Goal: Information Seeking & Learning: Learn about a topic

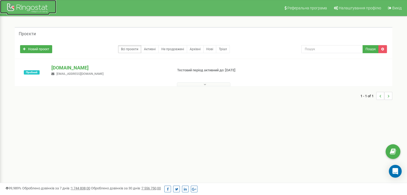
click at [28, 6] on div at bounding box center [28, 8] width 43 height 13
click at [25, 7] on div at bounding box center [28, 8] width 43 height 13
click at [195, 84] on button at bounding box center [204, 84] width 54 height 4
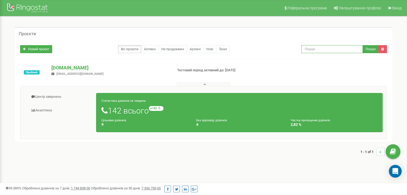
click at [309, 48] on input "text" at bounding box center [332, 49] width 62 height 8
paste input "0978987285"
type input "0978987285"
click at [369, 48] on button "Пошук" at bounding box center [371, 49] width 16 height 8
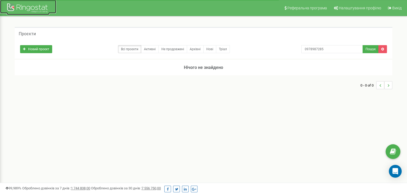
click at [16, 7] on div at bounding box center [28, 8] width 43 height 13
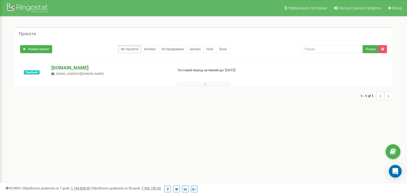
click at [76, 69] on p "[DOMAIN_NAME]" at bounding box center [109, 68] width 117 height 7
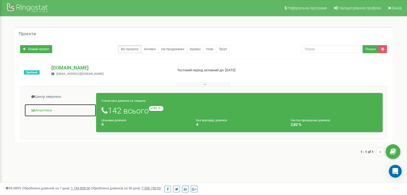
click at [51, 108] on link "Аналiтика" at bounding box center [60, 110] width 72 height 13
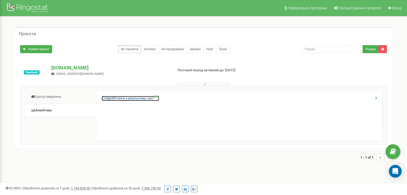
click at [112, 99] on link "Співробітники у реальному часі NEW" at bounding box center [131, 98] width 58 height 5
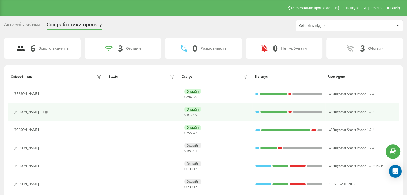
click at [168, 113] on td at bounding box center [142, 112] width 73 height 18
click at [122, 115] on td at bounding box center [142, 112] width 73 height 18
click at [37, 112] on div "Світлана Кравченко" at bounding box center [27, 112] width 27 height 4
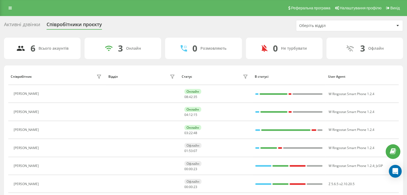
click at [23, 22] on div "Активні дзвінки" at bounding box center [22, 26] width 36 height 8
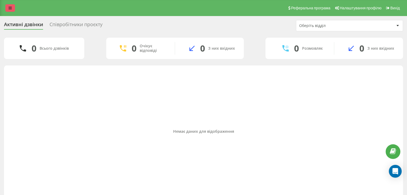
click at [11, 9] on icon at bounding box center [10, 8] width 3 height 4
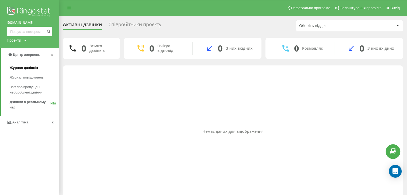
click at [26, 68] on span "Журнал дзвінків" at bounding box center [24, 67] width 28 height 5
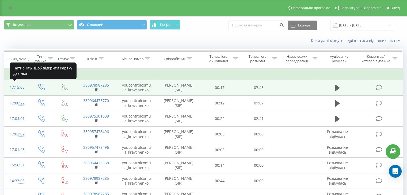
click at [21, 87] on div "17:15:05" at bounding box center [17, 87] width 14 height 10
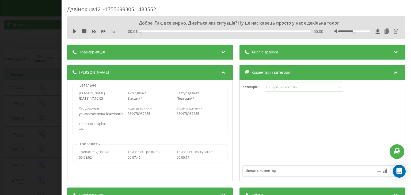
click at [312, 55] on div "Аналіз дзвінка" at bounding box center [323, 52] width 166 height 15
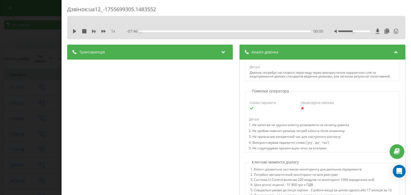
scroll to position [375, 0]
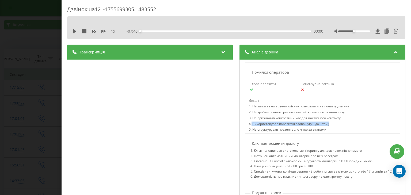
drag, startPoint x: 328, startPoint y: 123, endPoint x: 250, endPoint y: 125, distance: 78.5
click at [250, 125] on div "4. Використовував паразитні слова ('угу', 'да', 'так')" at bounding box center [299, 125] width 100 height 6
copy div "Використовував паразитні слова ('угу', 'да', 'так')"
click at [274, 132] on div "5. Не структурував презентацію чітко за етапами" at bounding box center [299, 131] width 100 height 6
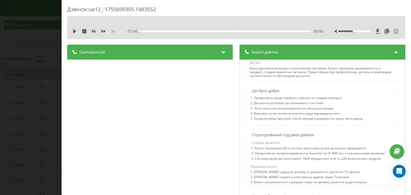
scroll to position [62, 0]
